Goal: Information Seeking & Learning: Learn about a topic

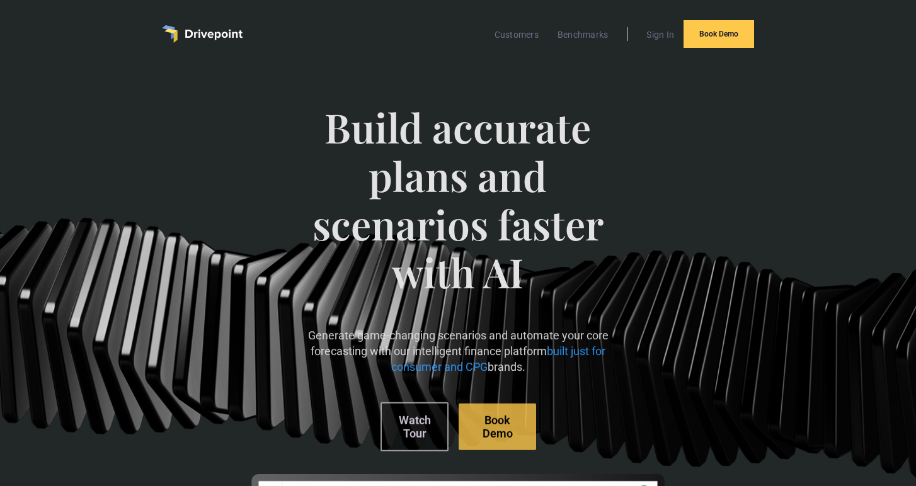
scroll to position [1, 0]
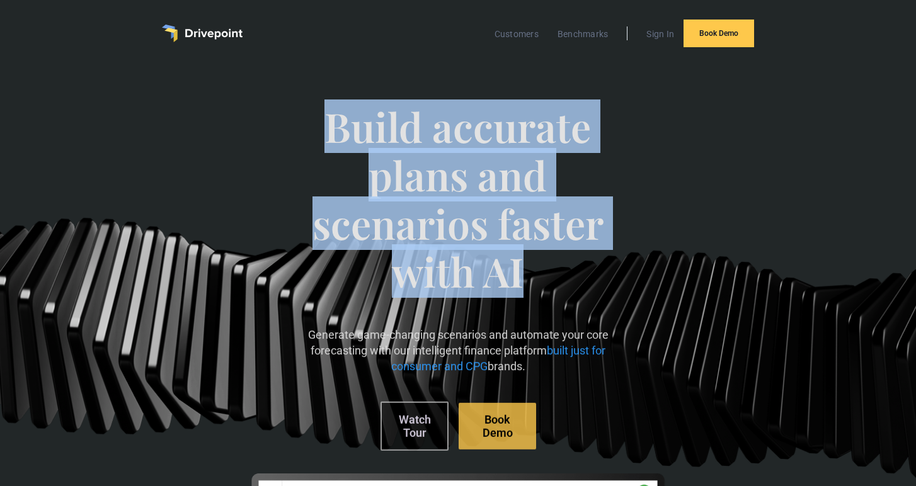
click at [583, 301] on span "Build accurate plans and scenarios faster with AI" at bounding box center [458, 212] width 312 height 219
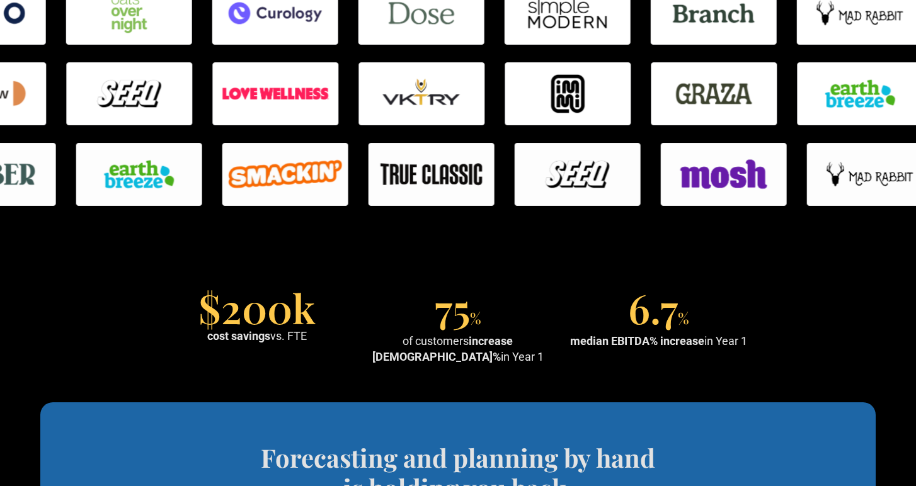
scroll to position [1269, 0]
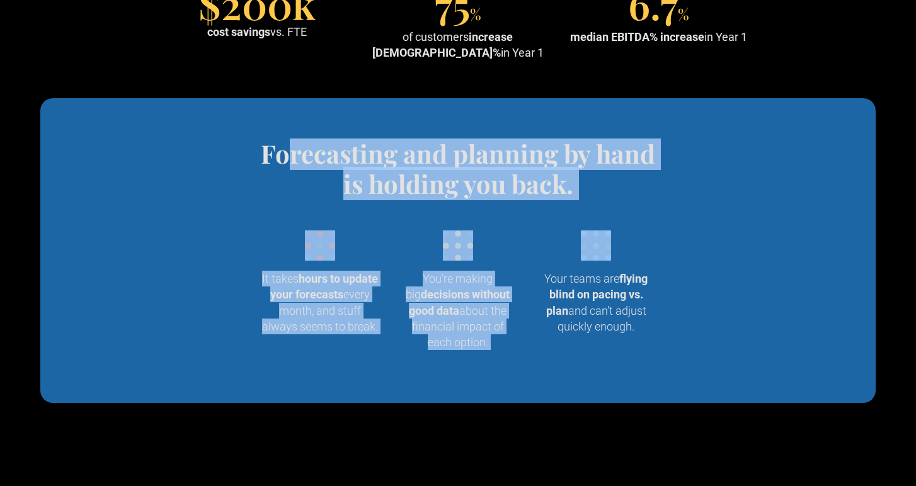
drag, startPoint x: 293, startPoint y: 160, endPoint x: 649, endPoint y: 270, distance: 372.4
click at [649, 270] on div "Forecasting and planning by hand is holding you back. Wrangling data into your …" at bounding box center [458, 251] width 465 height 224
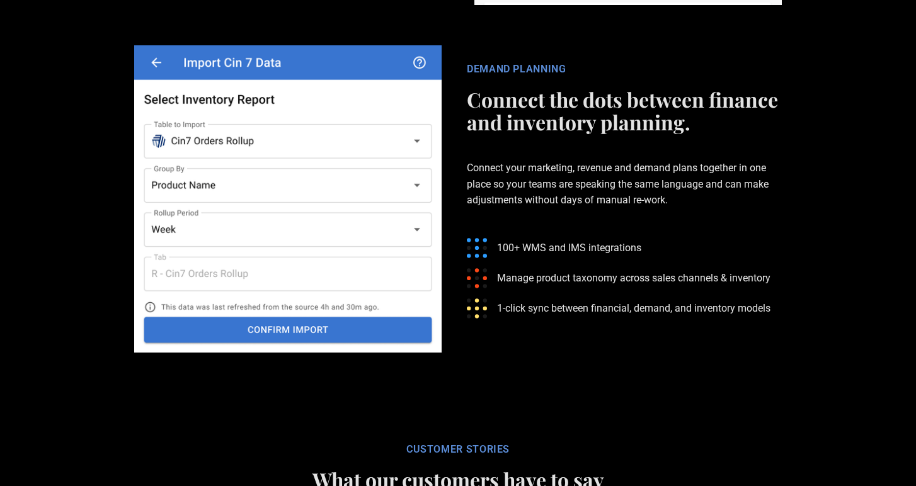
scroll to position [3096, 0]
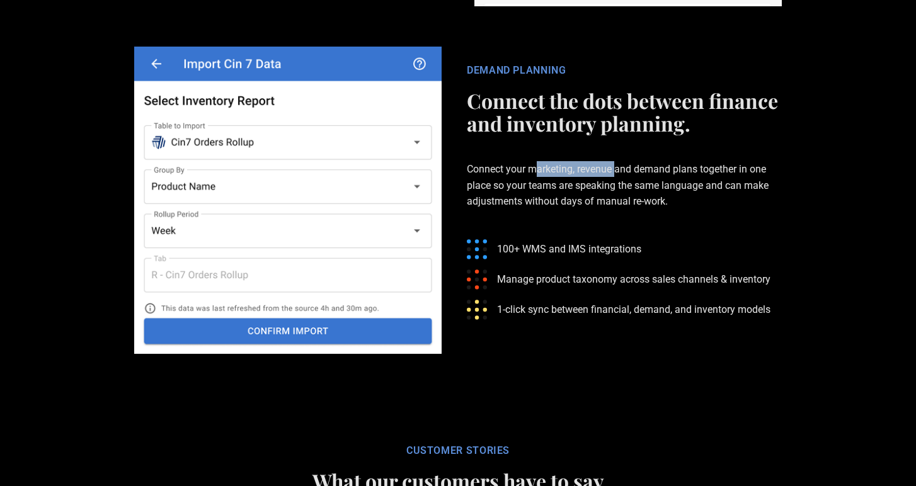
drag, startPoint x: 537, startPoint y: 133, endPoint x: 617, endPoint y: 135, distance: 80.0
click at [617, 141] on p "Connect your marketing, revenue and demand plans together in one place so your …" at bounding box center [624, 185] width 315 height 88
click at [563, 144] on p "Connect your marketing, revenue and demand plans together in one place so your …" at bounding box center [624, 185] width 315 height 88
click at [526, 148] on p "Connect your marketing, revenue and demand plans together in one place so your …" at bounding box center [624, 185] width 315 height 88
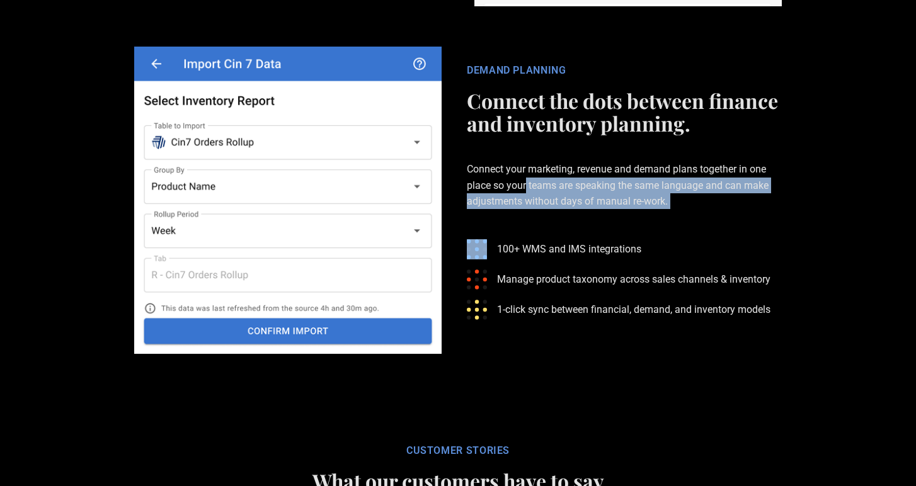
drag, startPoint x: 526, startPoint y: 148, endPoint x: 696, endPoint y: 197, distance: 177.0
click at [693, 197] on p "Connect your marketing, revenue and demand plans together in one place so your …" at bounding box center [624, 185] width 315 height 88
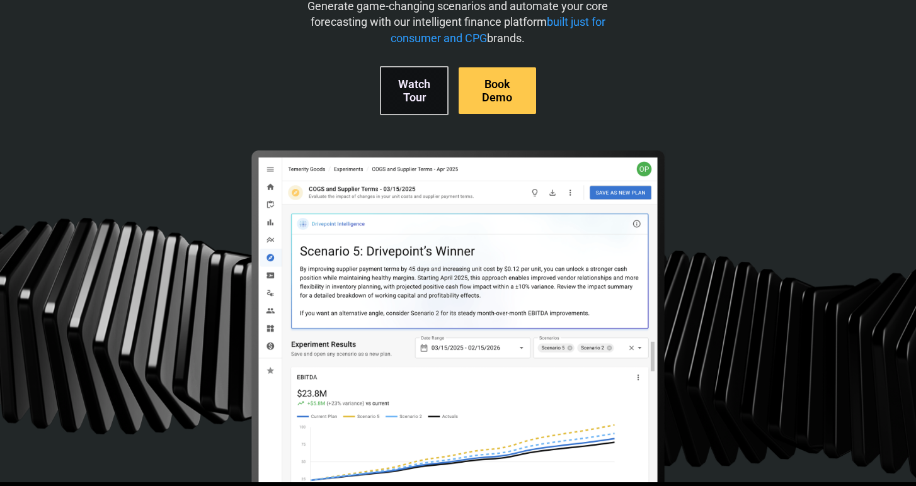
scroll to position [0, 0]
